Goal: Transaction & Acquisition: Purchase product/service

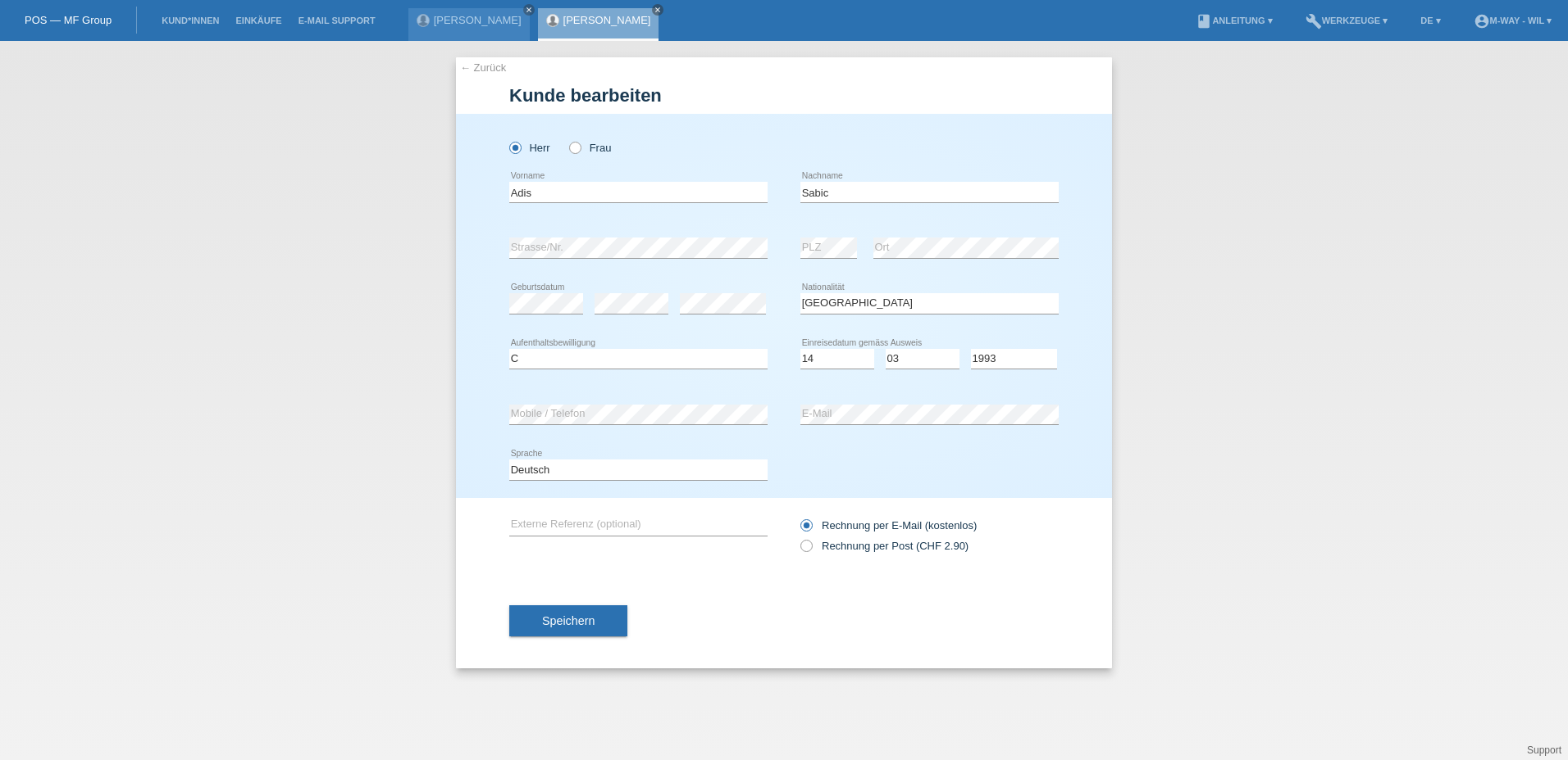
select select "BA"
select select "C"
select select "14"
select select "03"
select select "1993"
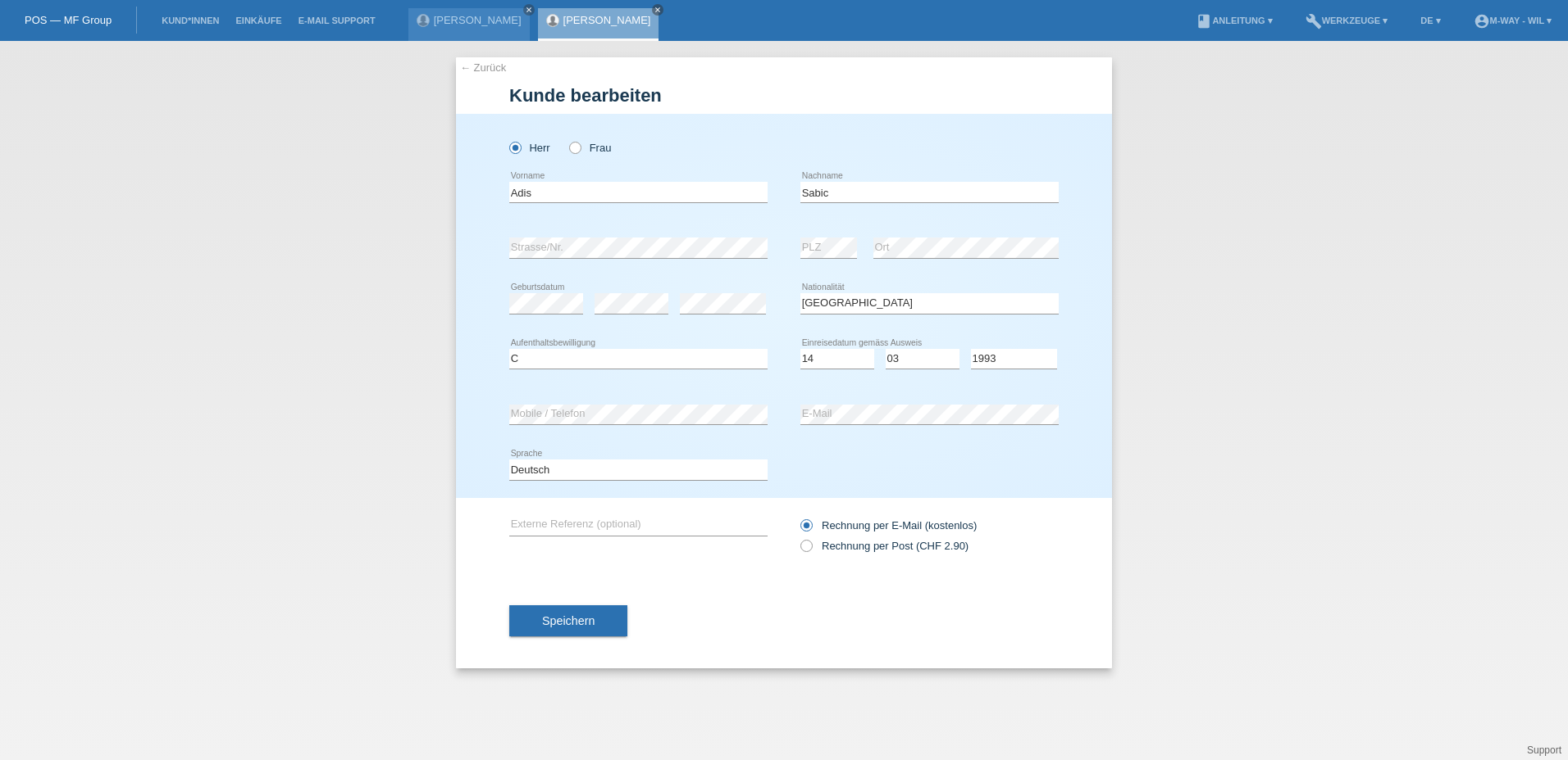
click at [51, 19] on link "POS — MF Group" at bounding box center [68, 20] width 87 height 13
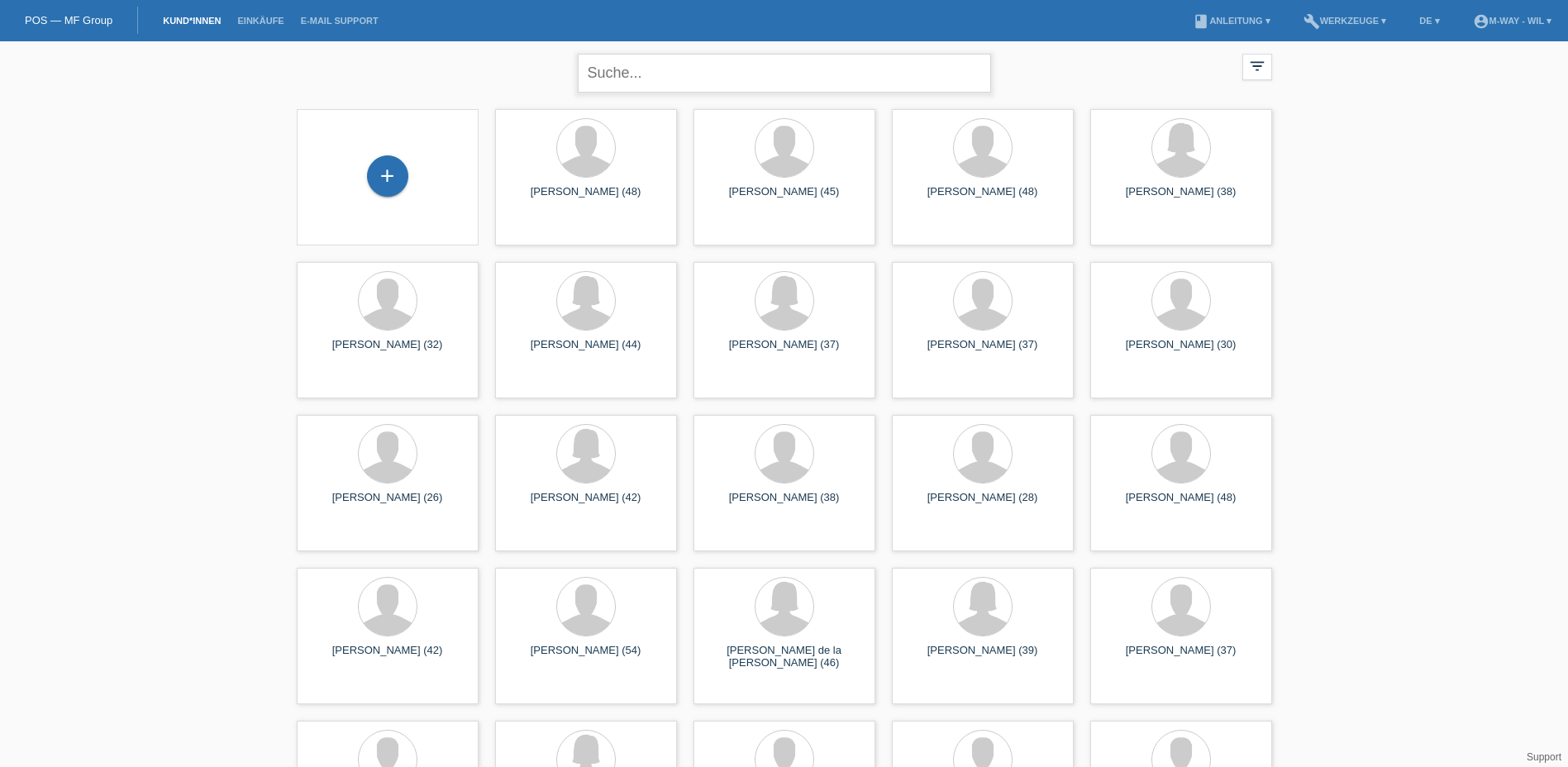
click at [616, 73] on input "text" at bounding box center [784, 72] width 413 height 39
type input "zuppa"
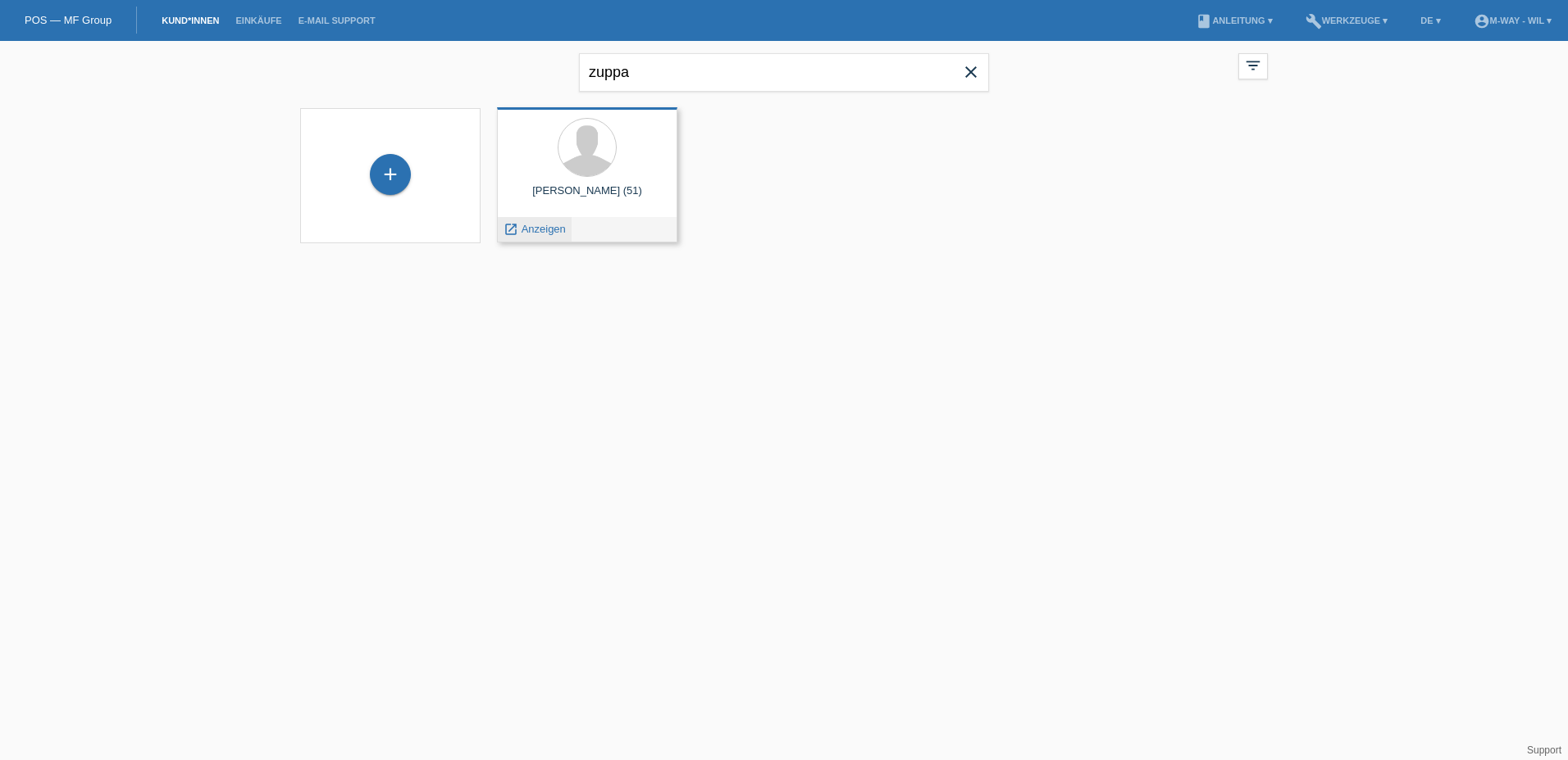
click at [538, 229] on span "Anzeigen" at bounding box center [543, 229] width 44 height 13
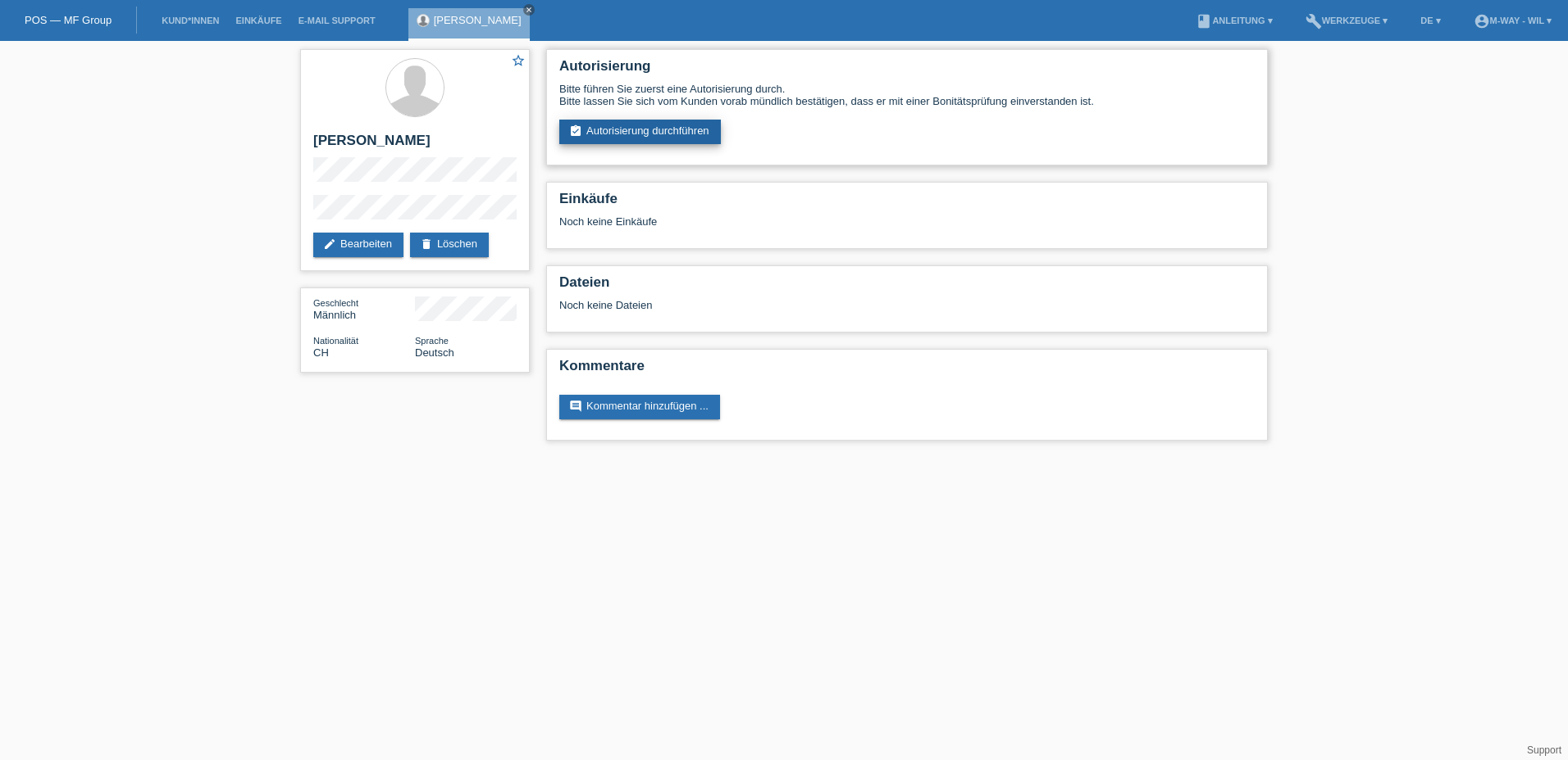
click at [641, 129] on link "assignment_turned_in Autorisierung durchführen" at bounding box center [640, 131] width 162 height 24
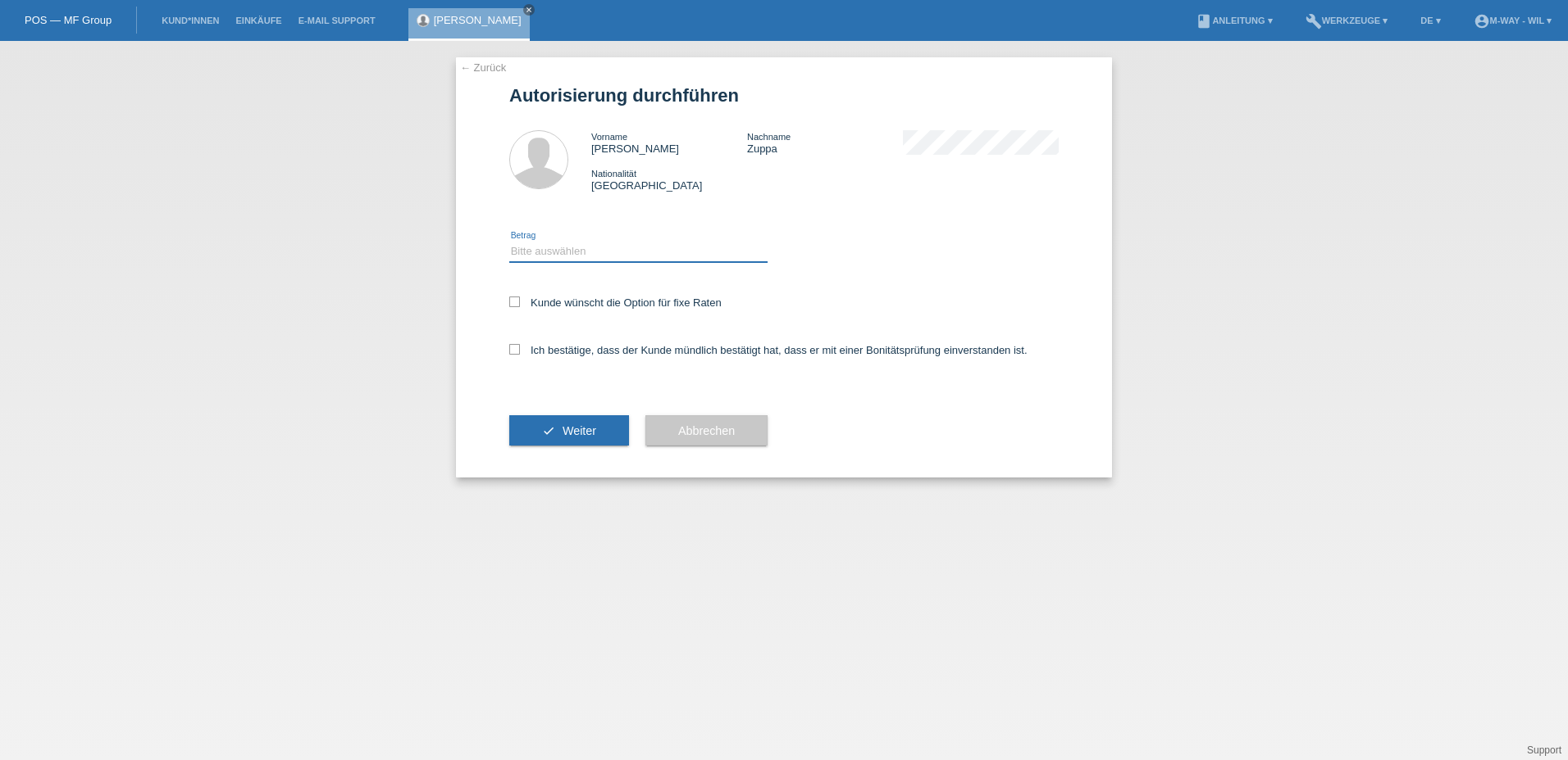
click at [543, 254] on select "Bitte auswählen CHF 1.00 - CHF 499.00 CHF 500.00 - CHF 1'999.00 CHF 2'000.00 - …" at bounding box center [639, 252] width 259 height 20
select select "3"
click at [510, 242] on select "Bitte auswählen CHF 1.00 - CHF 499.00 CHF 500.00 - CHF 1'999.00 CHF 2'000.00 - …" at bounding box center [639, 252] width 259 height 20
click at [515, 349] on icon at bounding box center [514, 349] width 11 height 11
click at [515, 349] on input "Ich bestätige, dass der Kunde mündlich bestätigt hat, dass er mit einer Bonität…" at bounding box center [514, 349] width 11 height 11
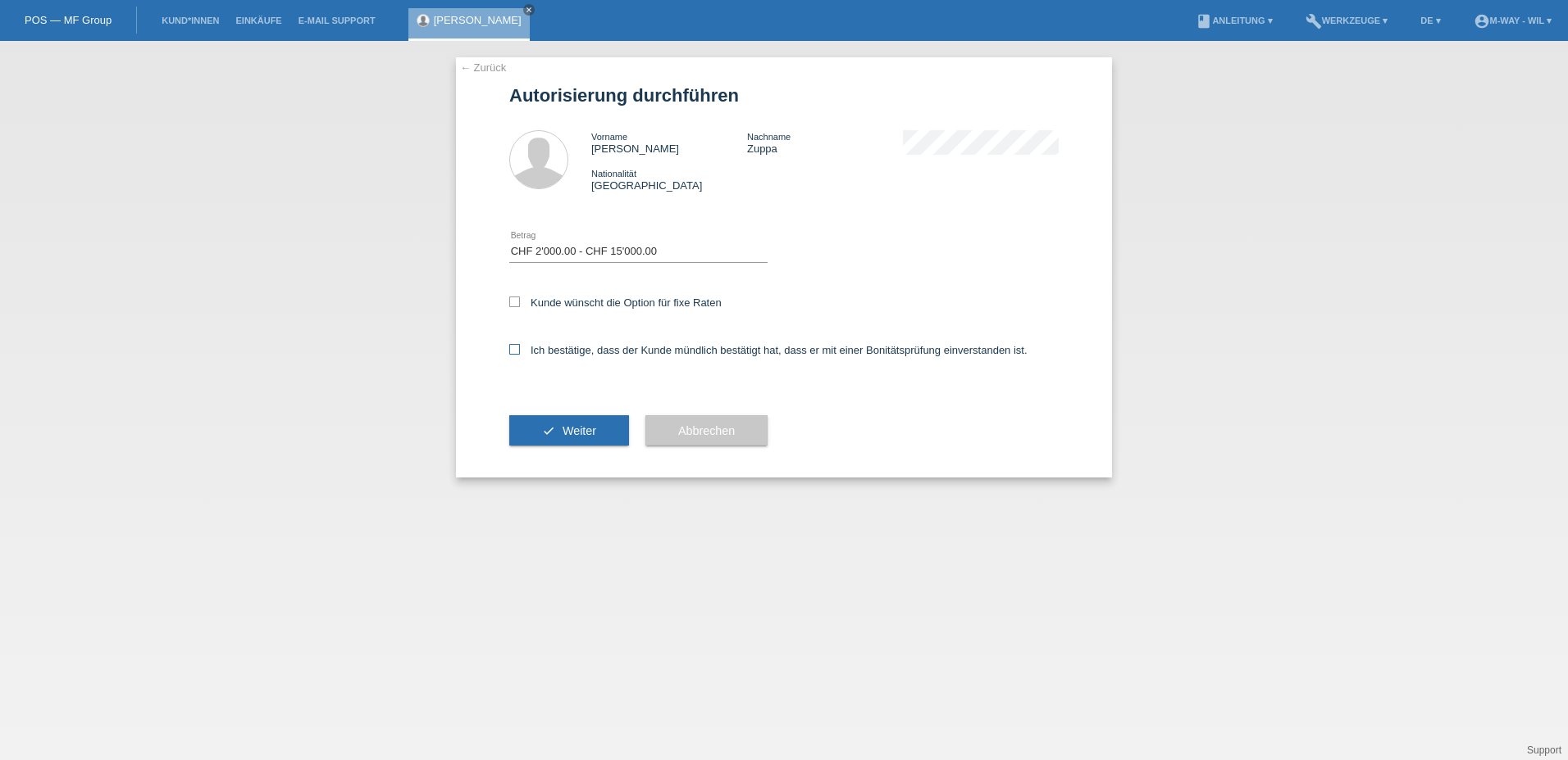
checkbox input "true"
click at [565, 428] on span "Weiter" at bounding box center [579, 430] width 33 height 13
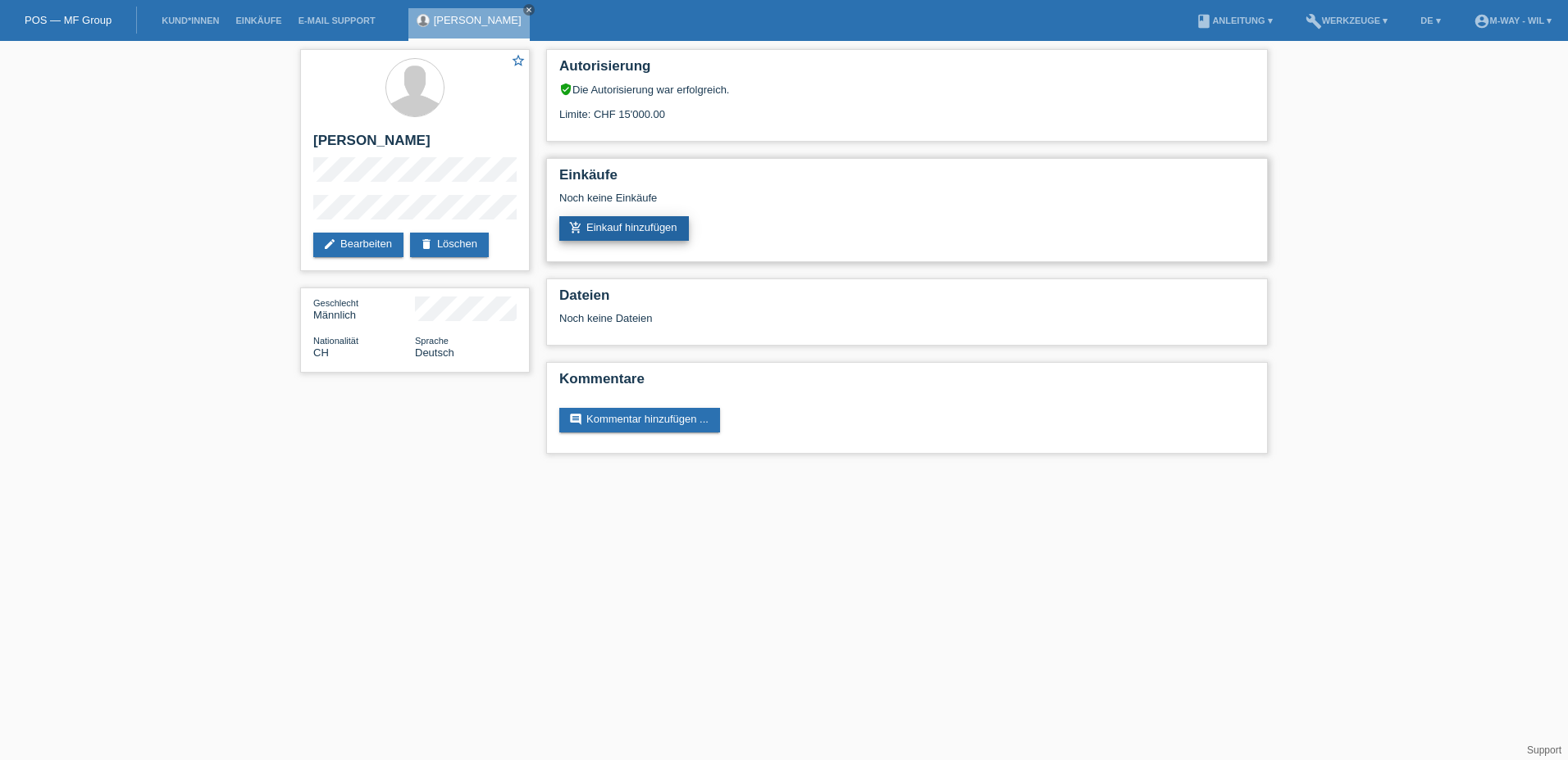
click at [633, 226] on link "add_shopping_cart Einkauf hinzufügen" at bounding box center [624, 228] width 129 height 24
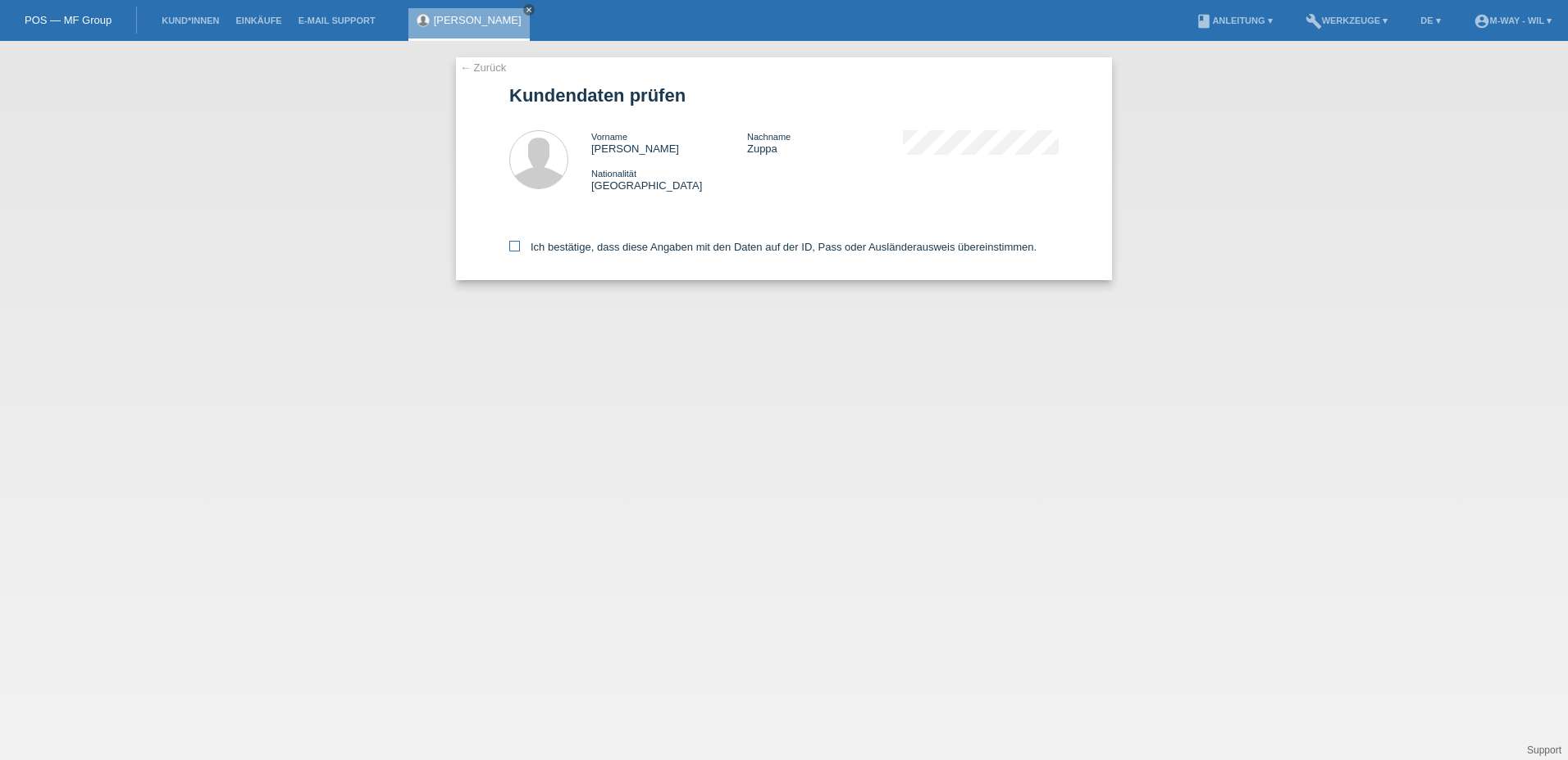
click at [512, 249] on icon at bounding box center [514, 246] width 11 height 11
click at [512, 249] on input "Ich bestätige, dass diese Angaben mit den Daten auf der ID, Pass oder Ausländer…" at bounding box center [514, 246] width 11 height 11
checkbox input "true"
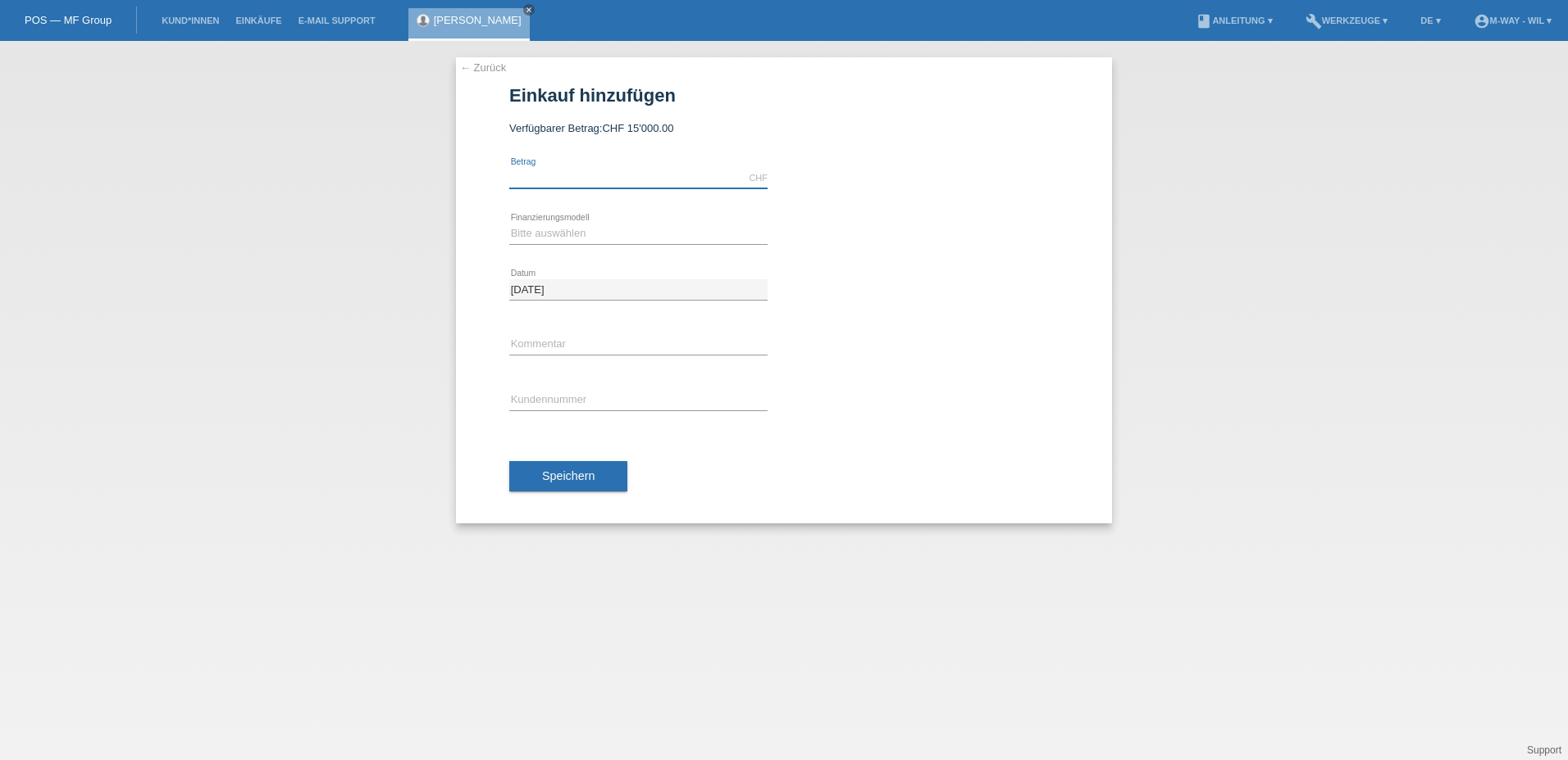
click at [561, 171] on input "text" at bounding box center [639, 178] width 259 height 21
type input "2448.90"
click at [556, 234] on select "Bitte auswählen Fixe Raten Kauf auf Rechnung mit Teilzahlungsoption" at bounding box center [639, 233] width 259 height 20
select select "77"
click at [510, 223] on select "Bitte auswählen Fixe Raten Kauf auf Rechnung mit Teilzahlungsoption" at bounding box center [639, 233] width 259 height 20
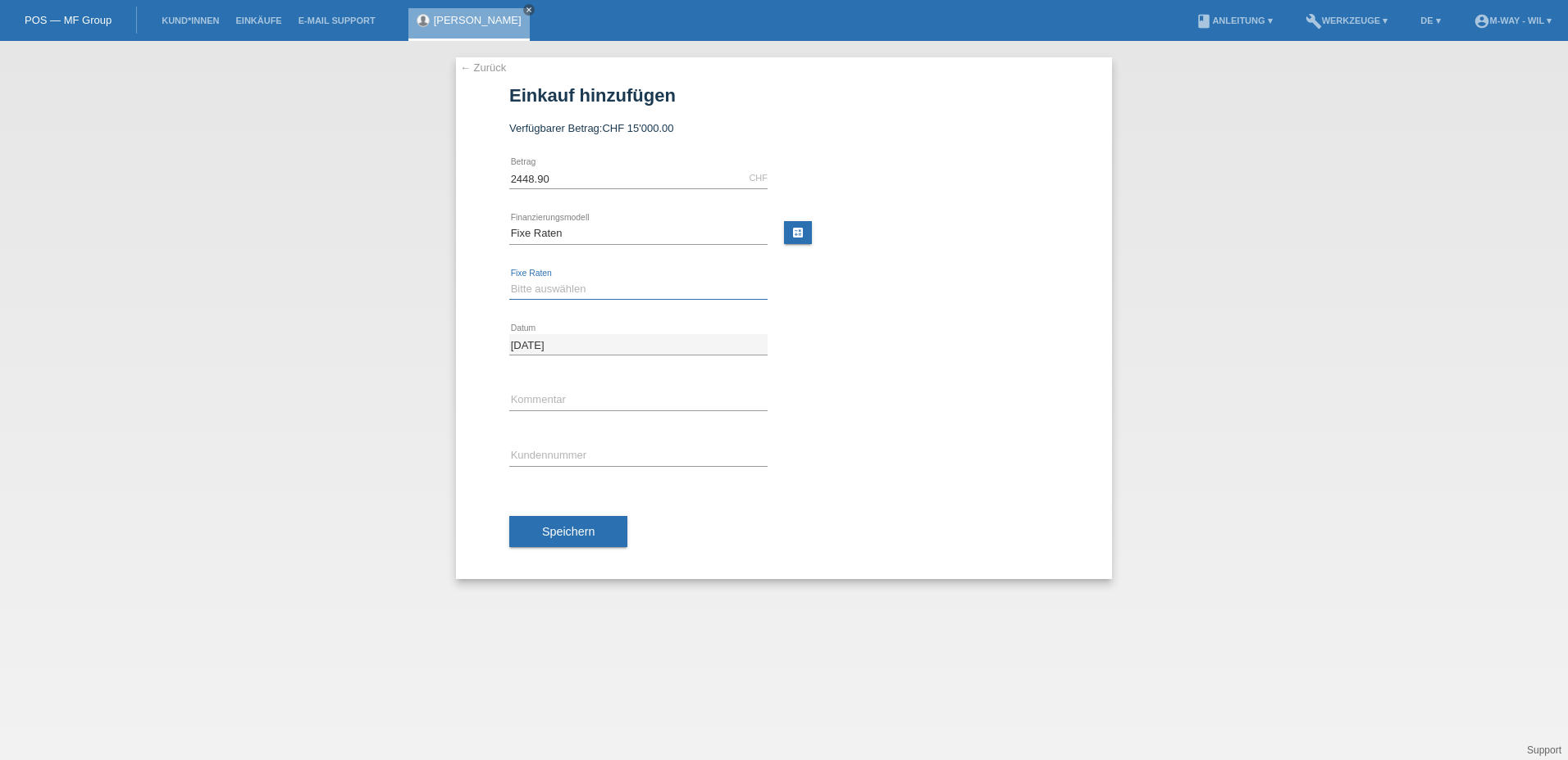
click at [540, 289] on select "Bitte auswählen 4 Raten 5 Raten 6 Raten 7 Raten 8 Raten 9 Raten 10 Raten 11 Rat…" at bounding box center [639, 289] width 259 height 20
select select "202"
click at [510, 279] on select "Bitte auswählen 4 Raten 5 Raten 6 Raten 7 Raten 8 Raten 9 Raten 10 Raten 11 Rat…" at bounding box center [639, 289] width 259 height 20
click at [539, 456] on input "text" at bounding box center [639, 455] width 259 height 21
type input "K123523"
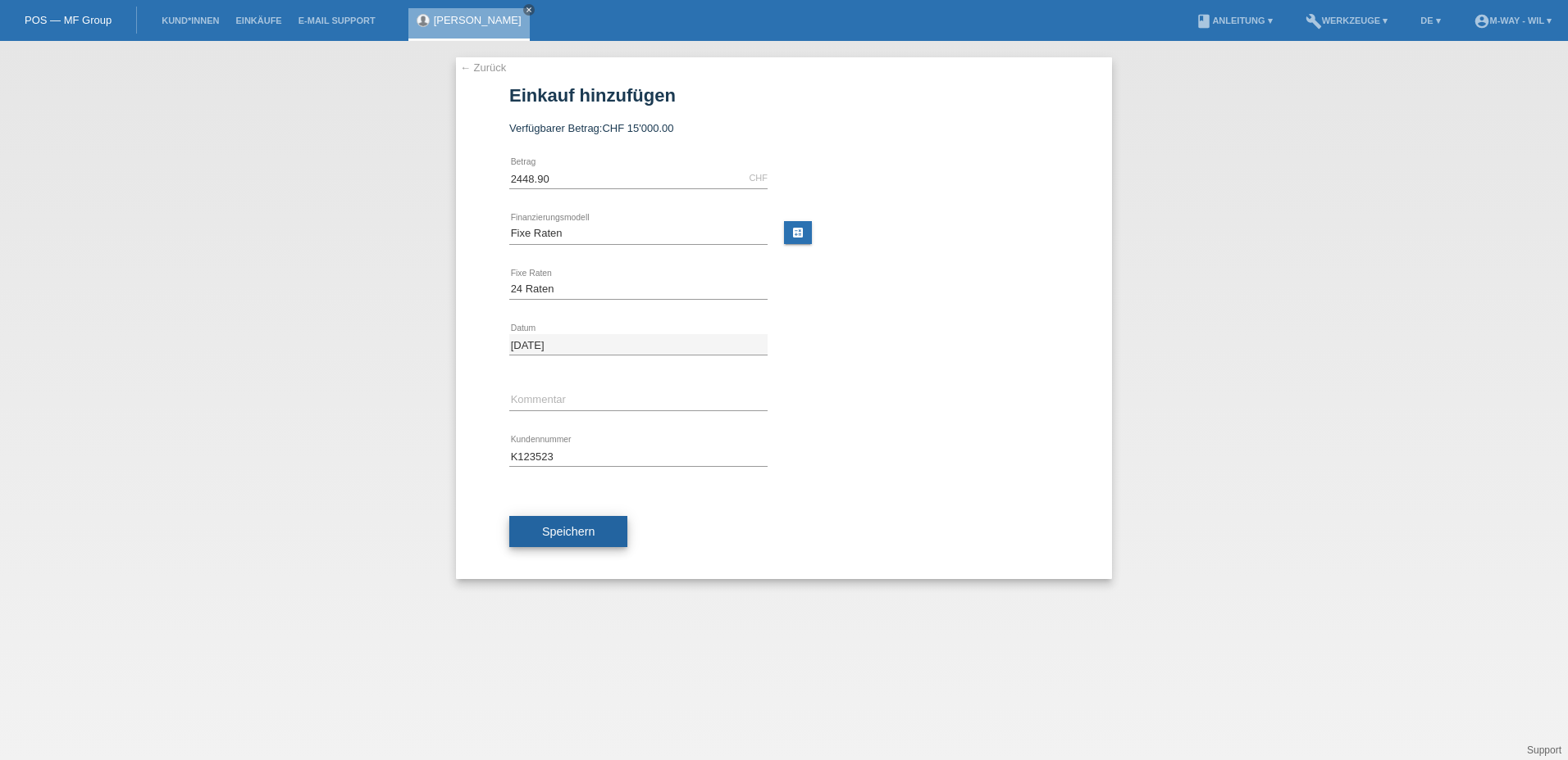
click at [577, 534] on span "Speichern" at bounding box center [568, 531] width 53 height 13
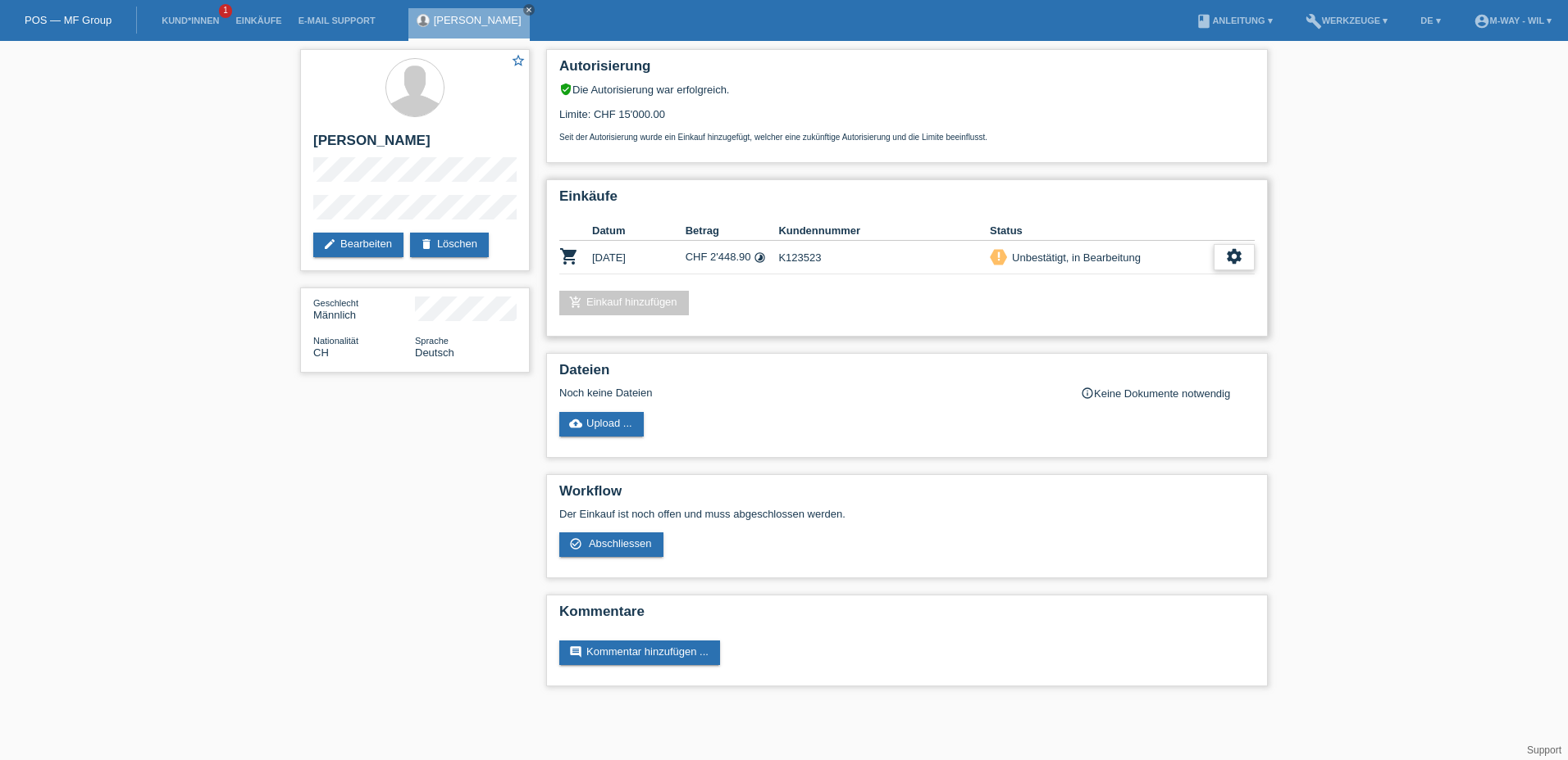
click at [1243, 259] on icon "settings" at bounding box center [1234, 257] width 18 height 18
click at [1089, 329] on span "Abschliessen" at bounding box center [1103, 332] width 68 height 20
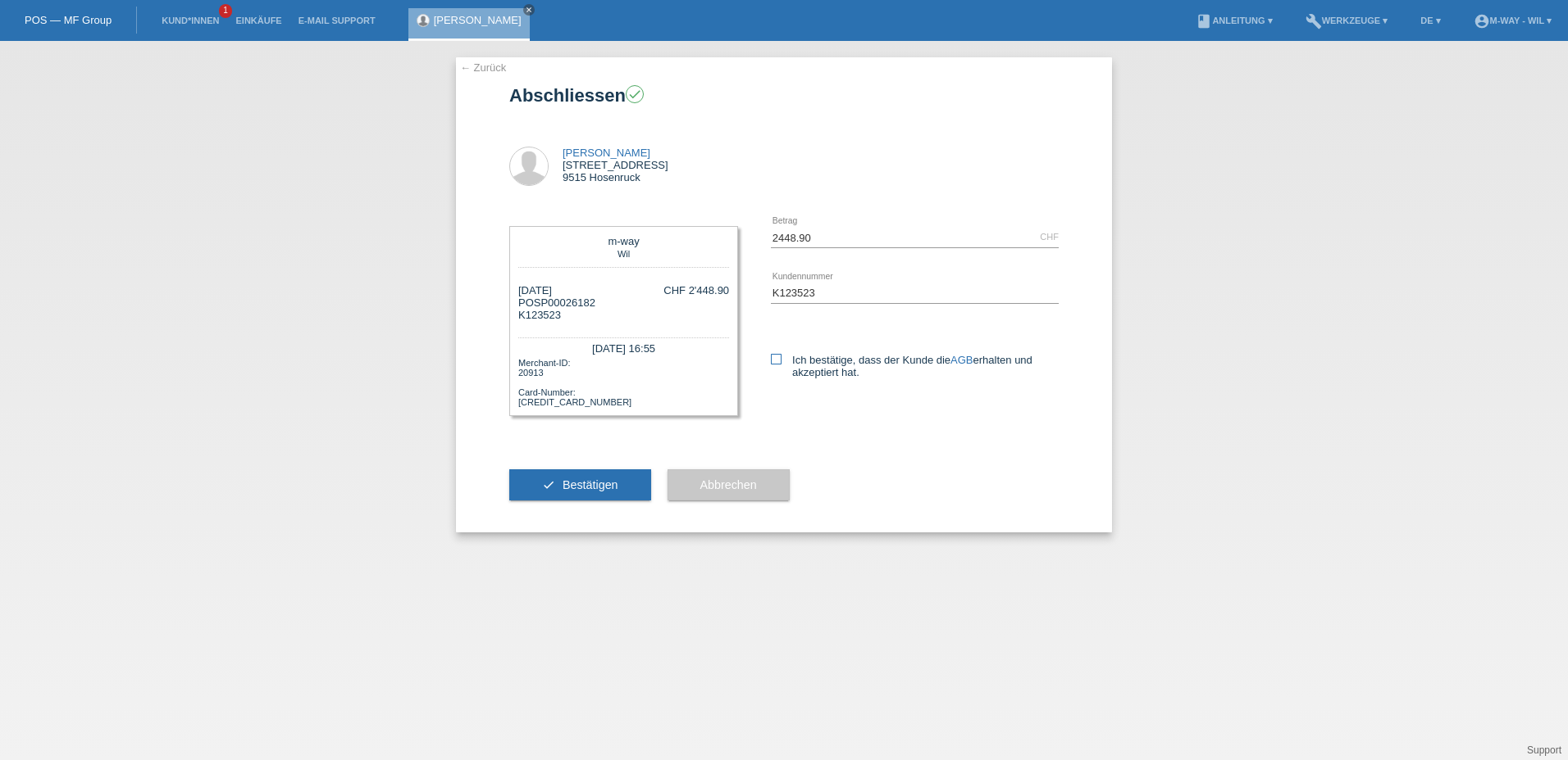
click at [779, 359] on icon at bounding box center [775, 358] width 11 height 11
click at [779, 359] on input "Ich bestätige, dass der Kunde die AGB erhalten und akzeptiert hat." at bounding box center [775, 358] width 11 height 11
checkbox input "true"
click at [580, 482] on span "Bestätigen" at bounding box center [590, 485] width 56 height 13
